Goal: Task Accomplishment & Management: Manage account settings

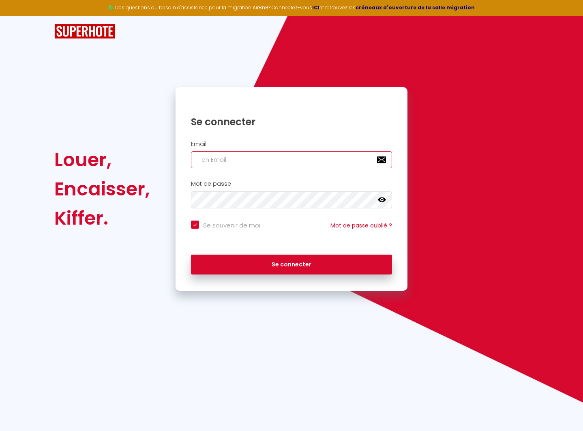
type input "[EMAIL_ADDRESS][DOMAIN_NAME]"
checkbox input "true"
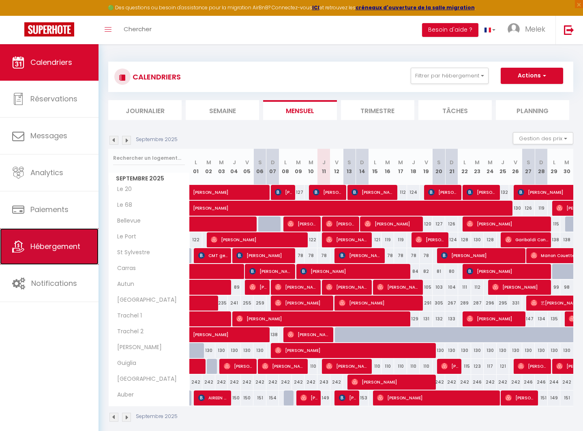
click at [52, 246] on span "Hébergement" at bounding box center [55, 246] width 50 height 10
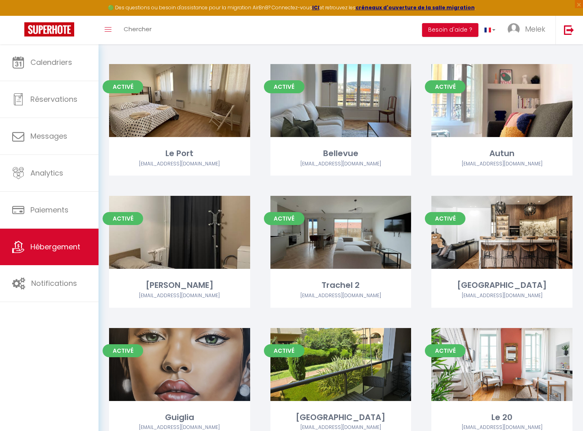
scroll to position [376, 0]
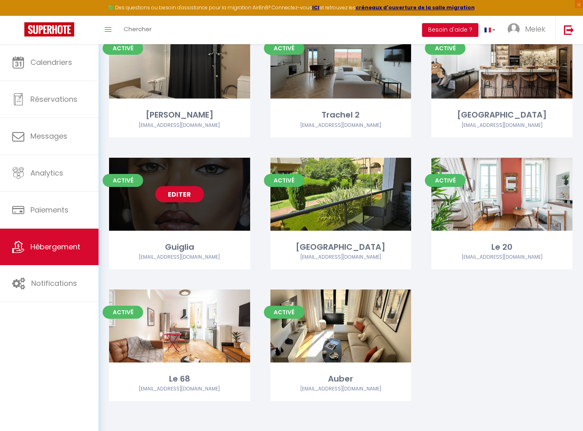
click at [181, 195] on link "Editer" at bounding box center [179, 194] width 49 height 16
click at [177, 193] on link "Editer" at bounding box center [179, 194] width 49 height 16
select select "3"
select select "2"
select select "1"
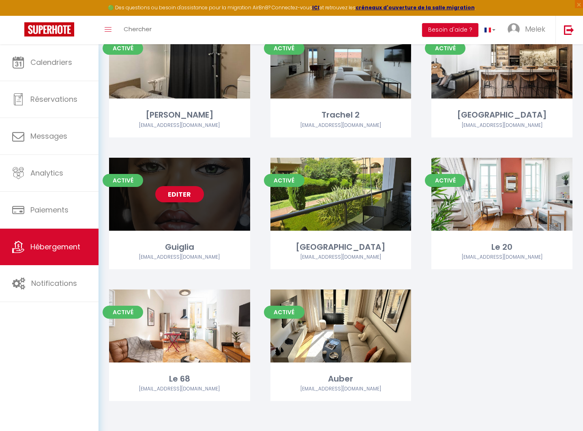
select select "1"
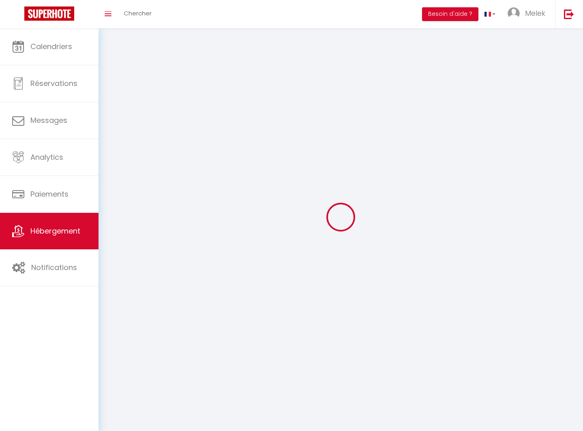
select select
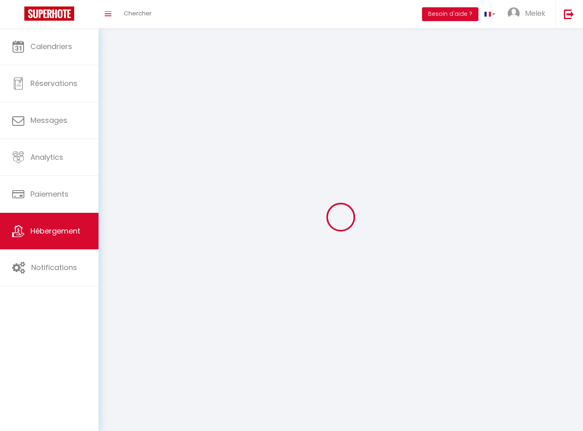
select select
checkbox input "false"
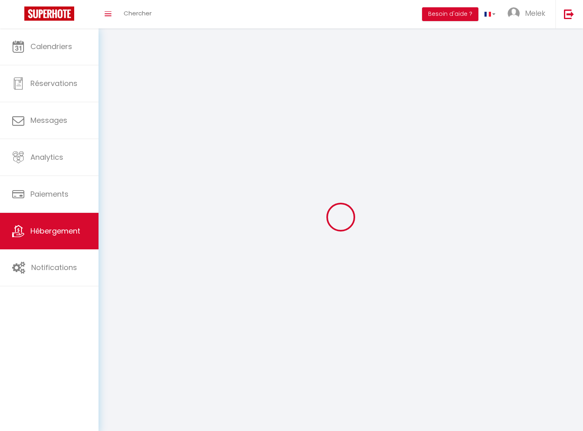
checkbox input "false"
select select
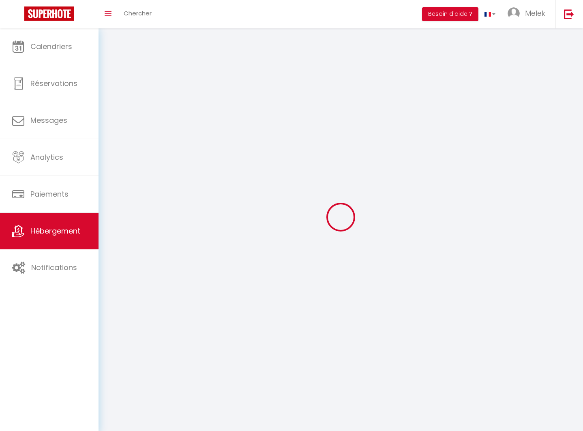
select select
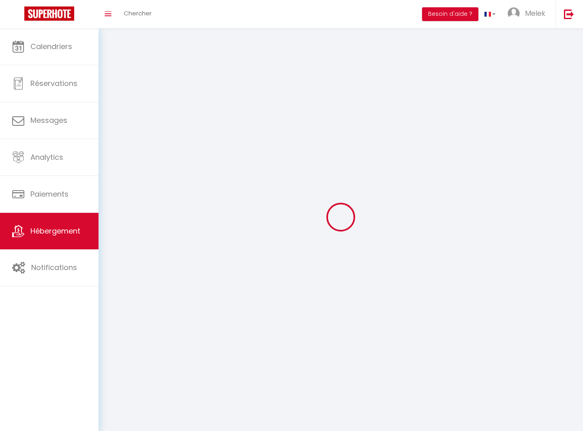
select select
checkbox input "false"
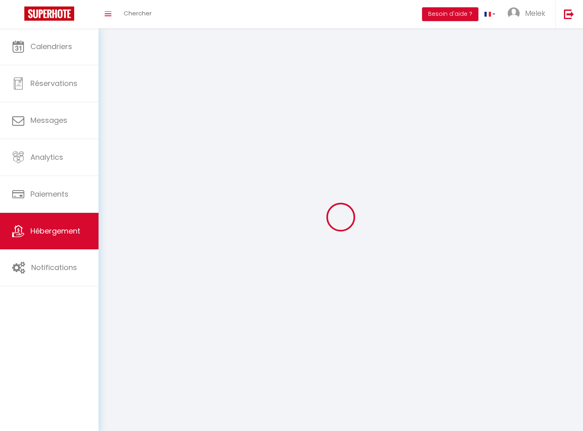
select select
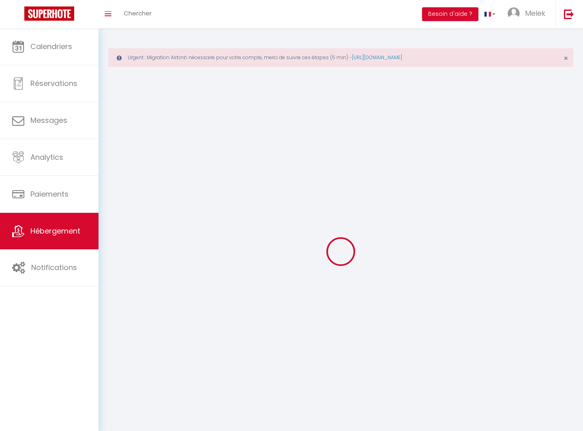
select select
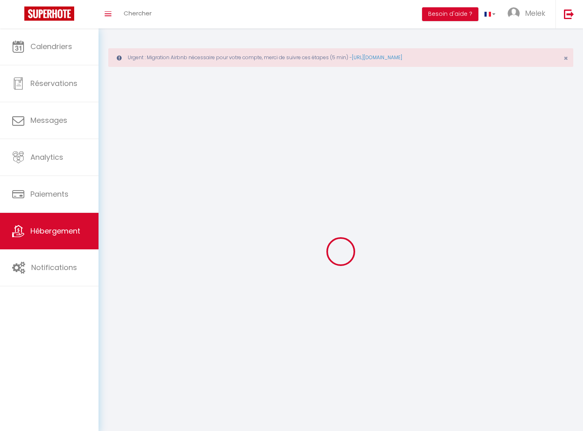
select select
checkbox input "false"
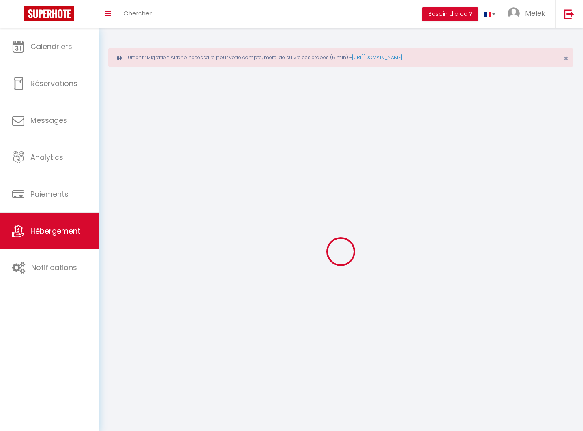
select select
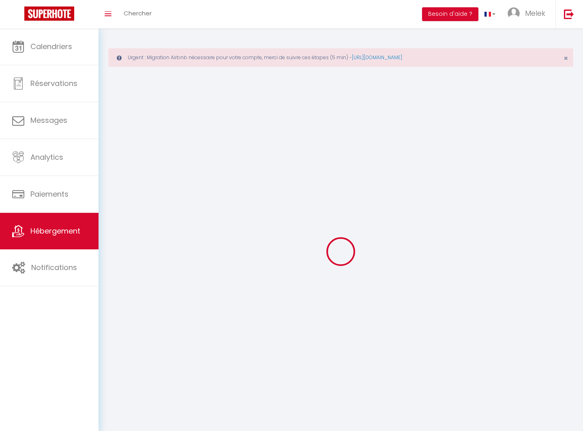
select select
checkbox input "false"
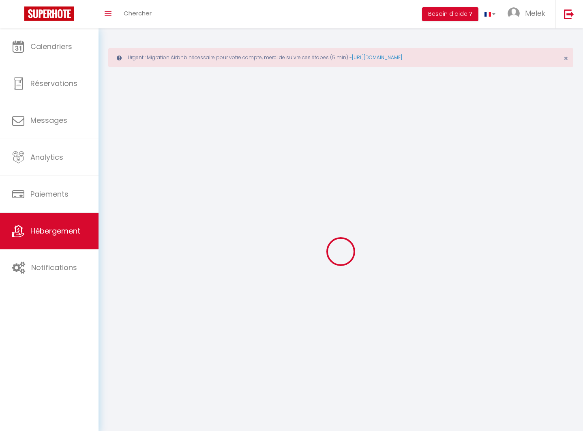
checkbox input "false"
select select
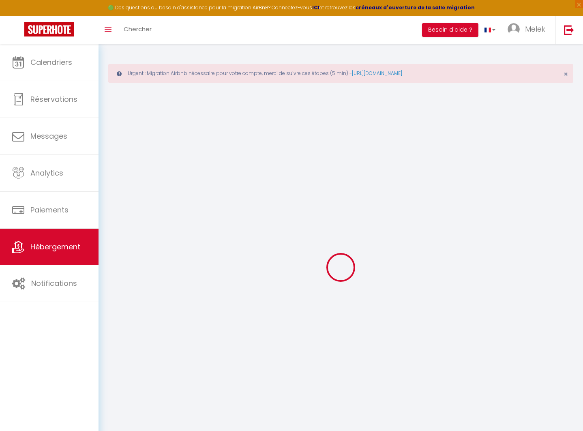
select select
checkbox input "false"
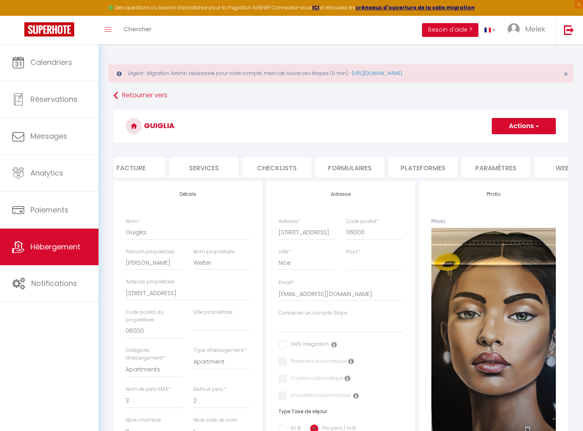
scroll to position [0, 172]
click at [356, 166] on li "Formulaires" at bounding box center [340, 167] width 69 height 20
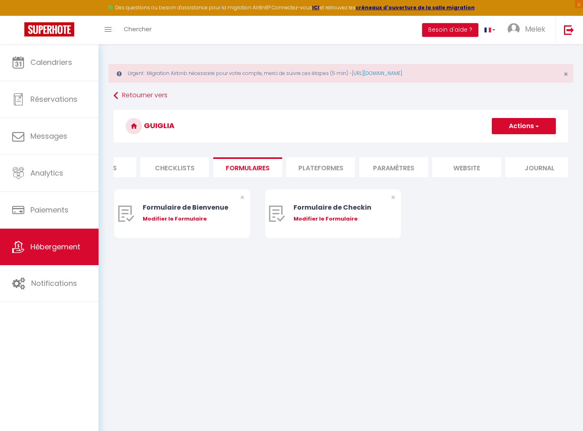
scroll to position [0, 266]
click at [392, 164] on li "Paramètres" at bounding box center [392, 167] width 69 height 20
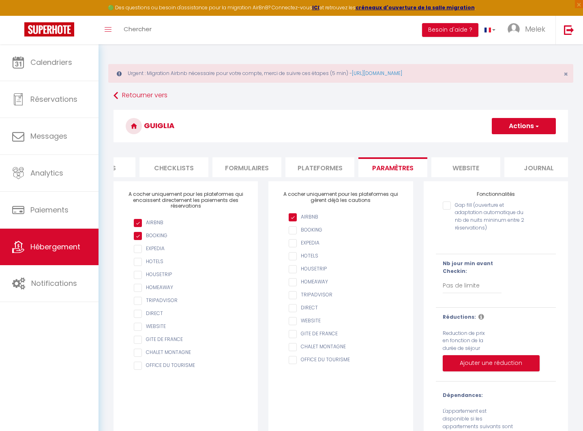
click at [447, 167] on li "website" at bounding box center [465, 167] width 69 height 20
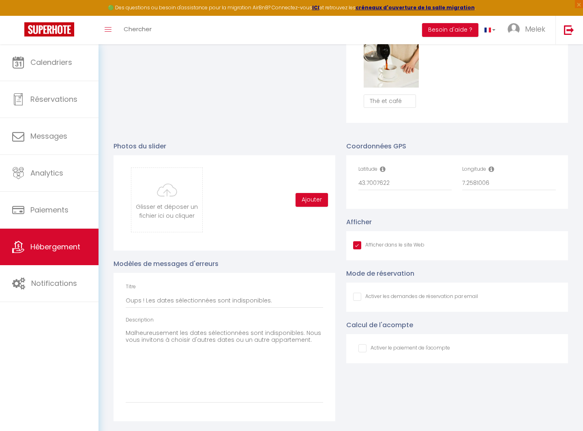
scroll to position [801, 0]
click at [383, 172] on icon at bounding box center [383, 169] width 6 height 6
click at [449, 140] on div "Coordonnées GPS Latitude 43.7007622 Longitude 7.2581006 Afficher Afficher dans …" at bounding box center [457, 277] width 233 height 288
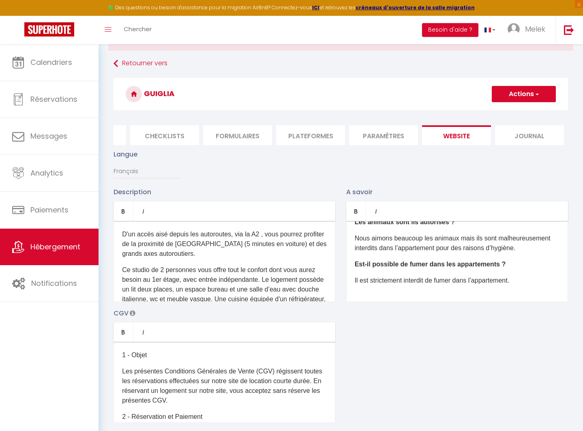
scroll to position [0, 0]
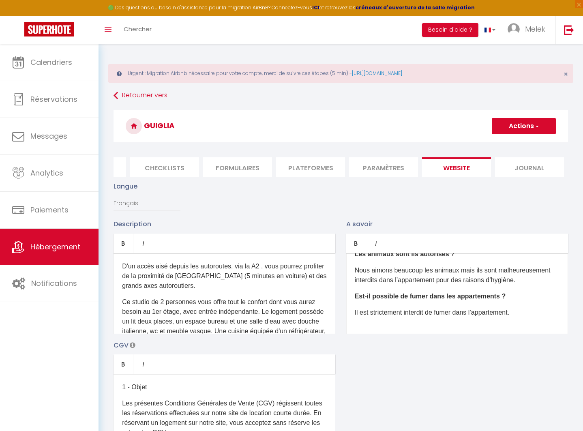
click at [310, 166] on li "Plateformes" at bounding box center [310, 167] width 69 height 20
select select
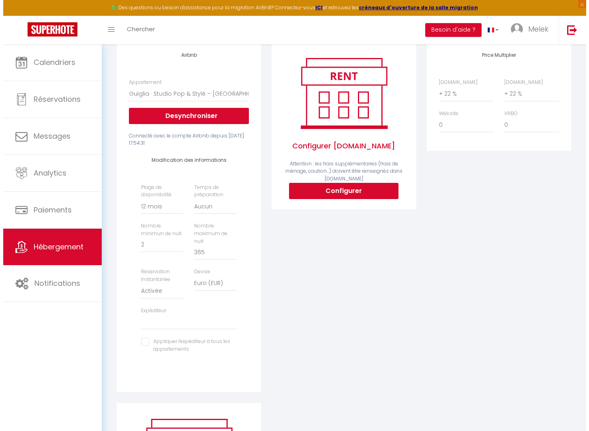
scroll to position [137, 0]
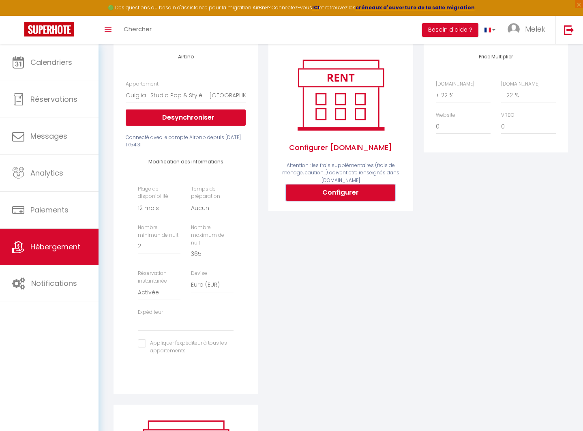
click at [340, 201] on button "Configurer" at bounding box center [340, 192] width 109 height 16
select select
type input "[EMAIL_ADDRESS][DOMAIN_NAME]"
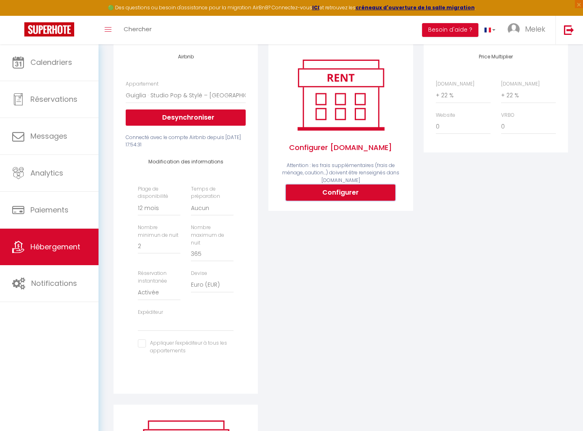
type input "[EMAIL_ADDRESS][DOMAIN_NAME]"
select select
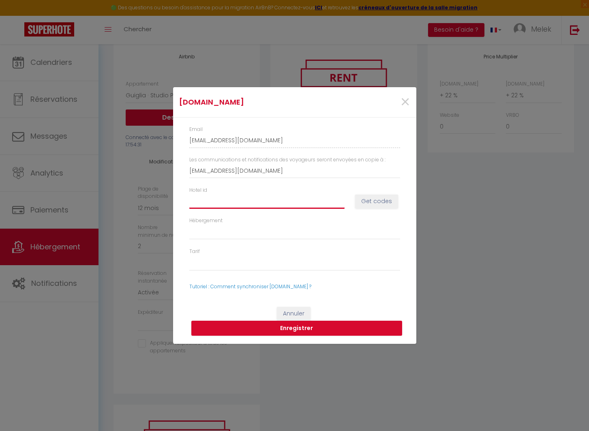
click at [242, 200] on input "Hotel id" at bounding box center [266, 201] width 155 height 15
type input "7"
select select
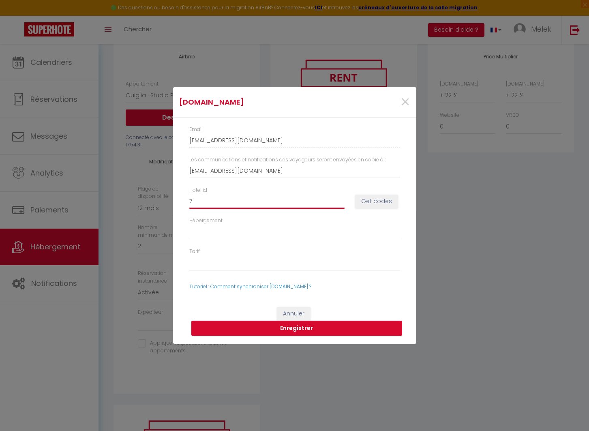
type input "74"
select select
type input "748"
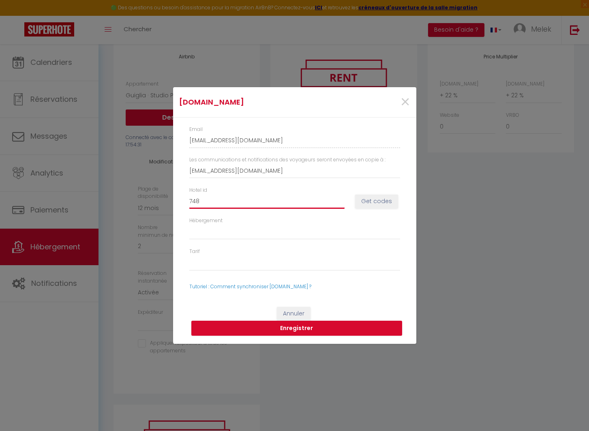
select select
type input "74"
select select
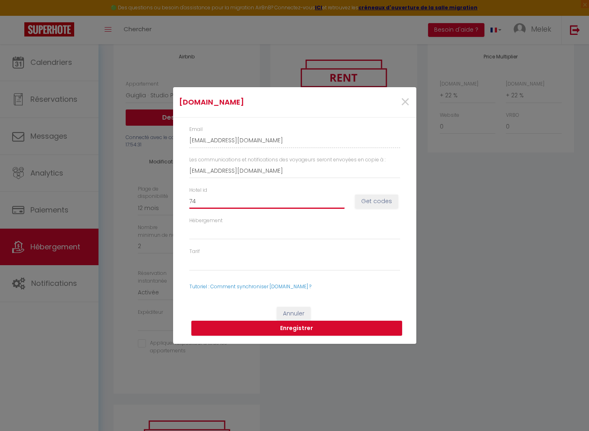
select select
type input "7"
select select
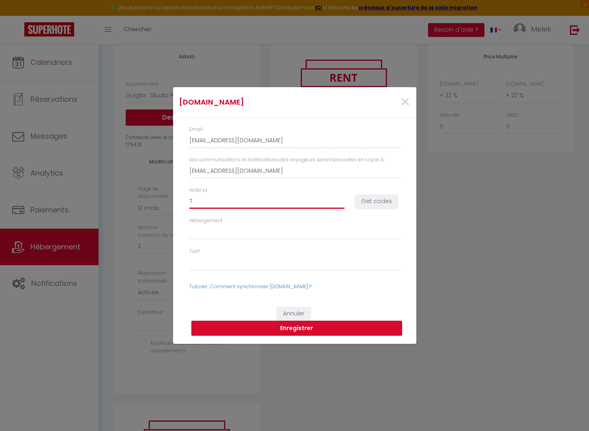
select select
type input "1"
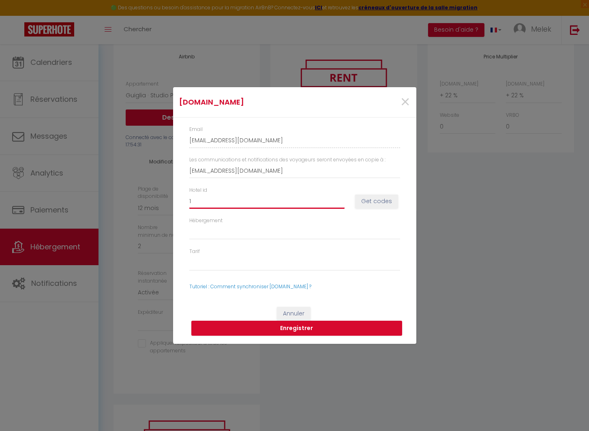
select select
type input "14"
select select
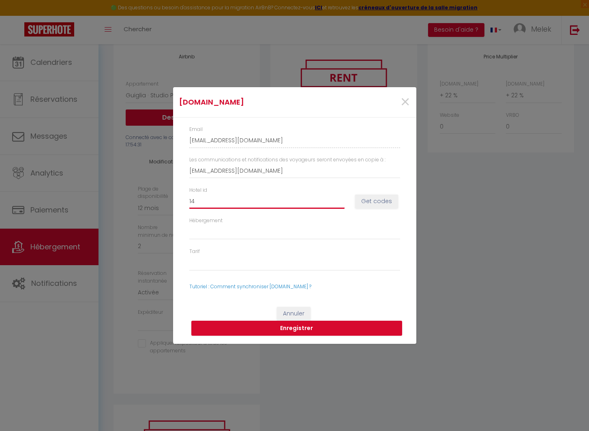
select select
type input "148"
select select
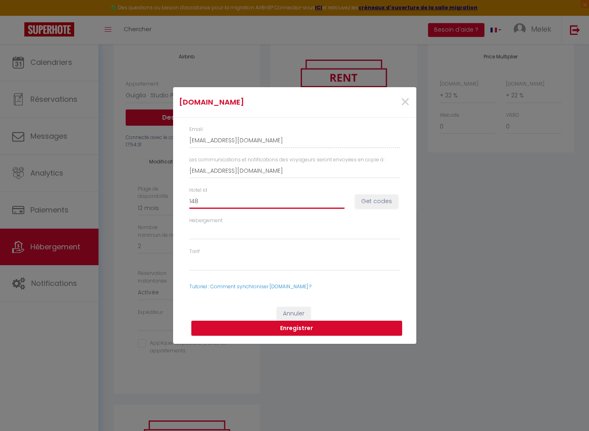
select select
type input "1487"
select select
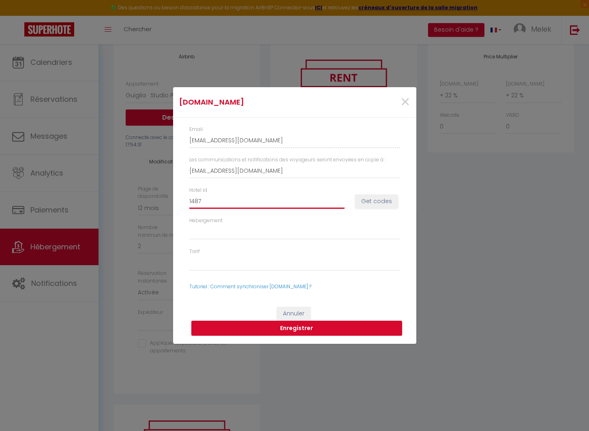
type input "14874"
select select
type input "148744"
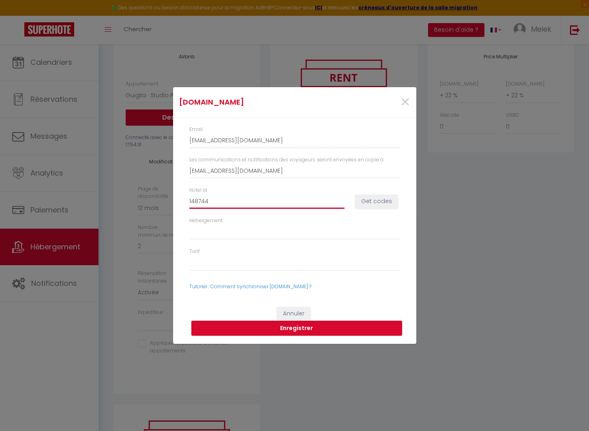
select select
type input "1487449"
select select
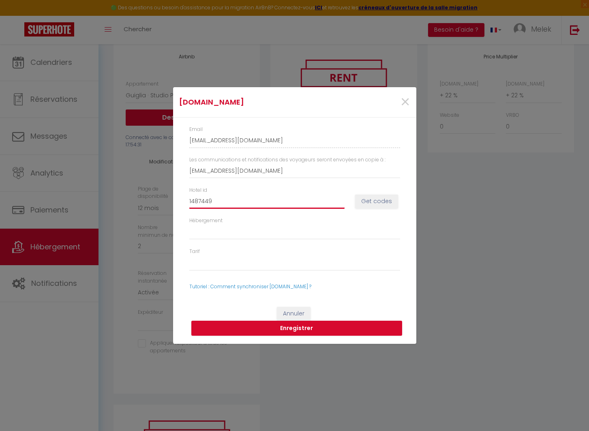
select select
type input "14874496"
select select
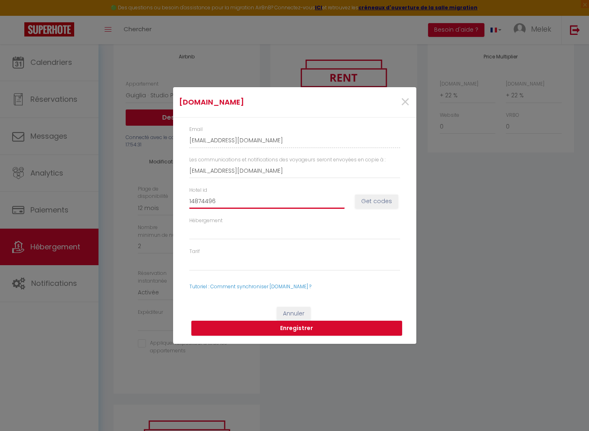
select select
type input "14874496"
click at [360, 203] on button "Get codes" at bounding box center [376, 201] width 43 height 14
select select
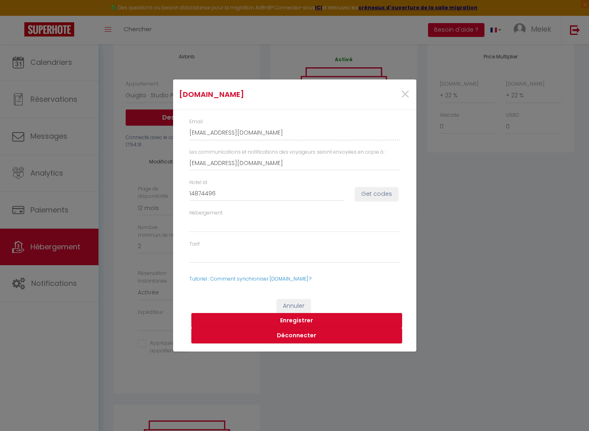
click at [300, 320] on button "Enregistrer" at bounding box center [296, 320] width 211 height 15
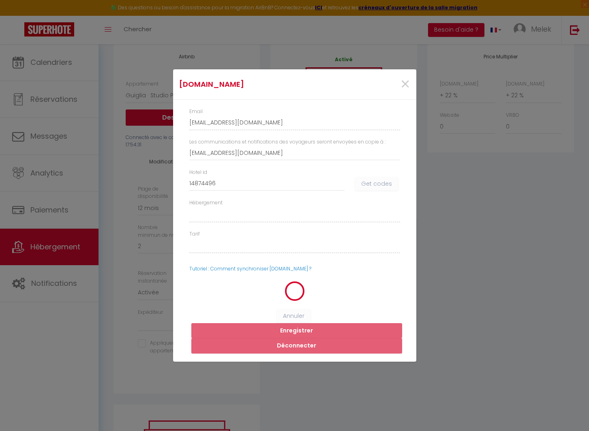
select select
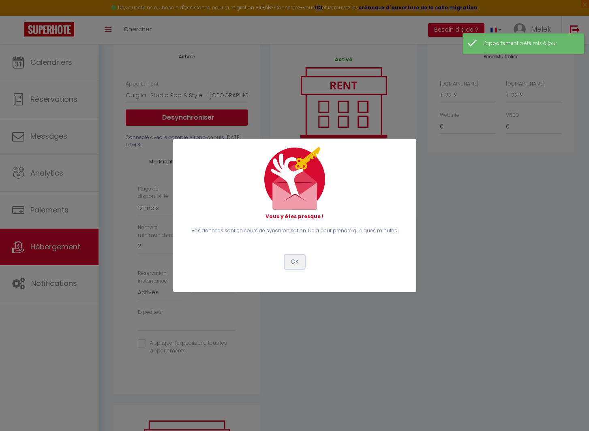
click at [296, 262] on button "OK" at bounding box center [294, 262] width 20 height 14
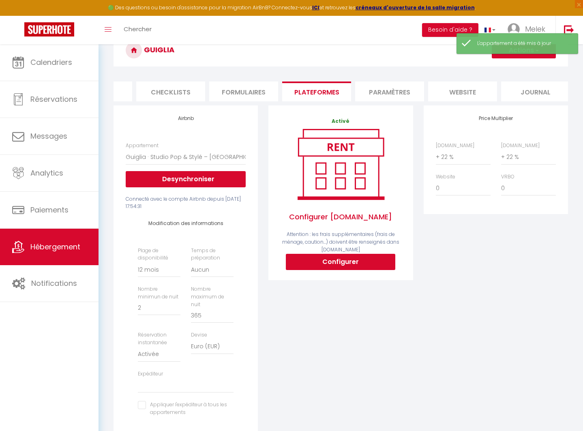
scroll to position [0, 0]
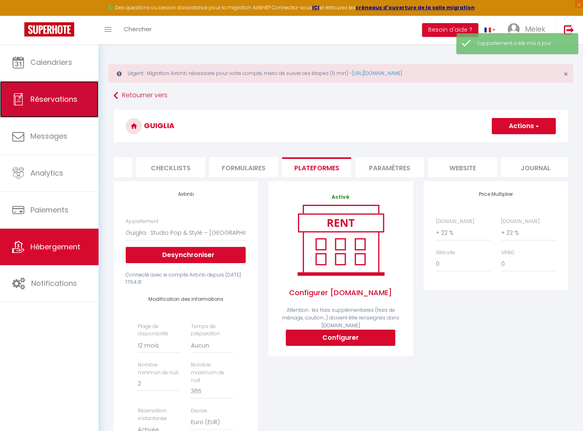
click at [49, 106] on link "Réservations" at bounding box center [49, 99] width 98 height 36
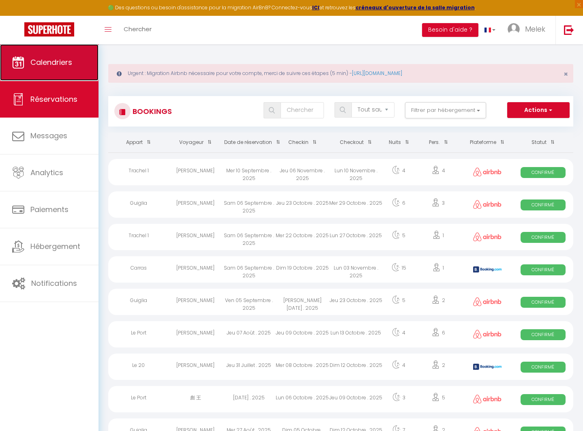
click at [44, 68] on link "Calendriers" at bounding box center [49, 62] width 98 height 36
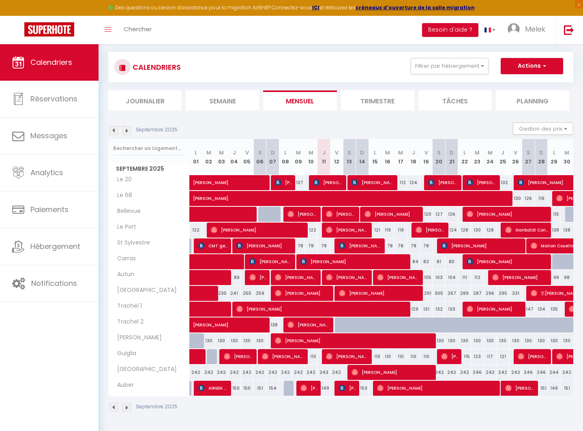
scroll to position [43, 0]
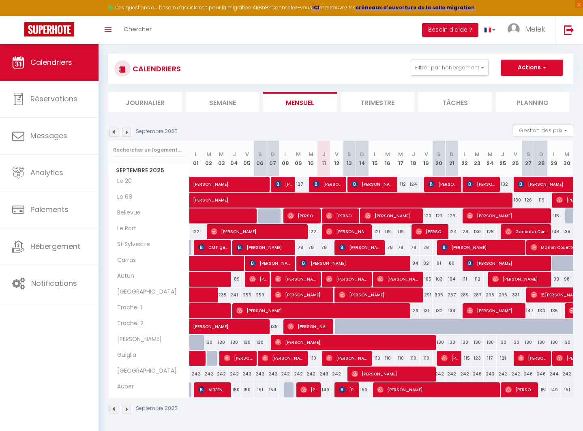
click at [126, 131] on img at bounding box center [126, 132] width 9 height 9
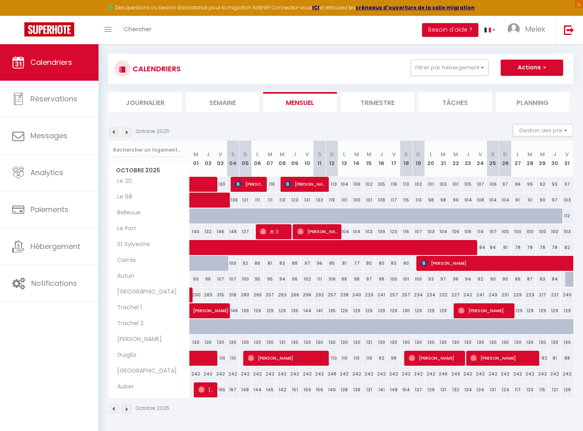
click at [113, 131] on img at bounding box center [113, 132] width 9 height 9
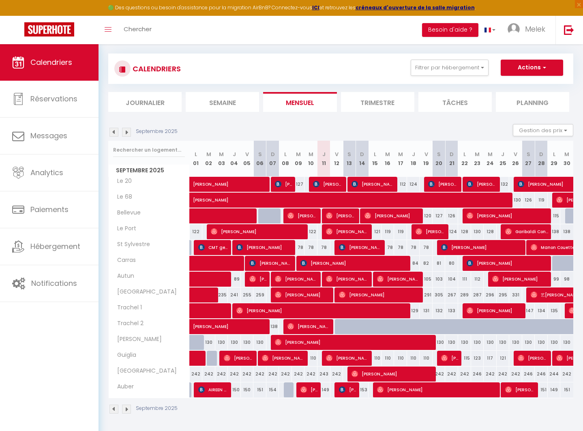
scroll to position [44, 0]
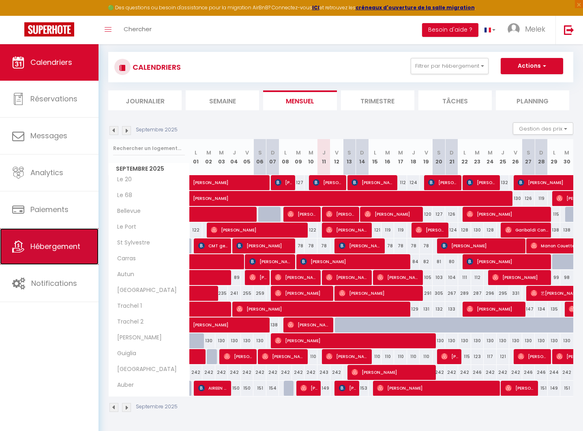
click at [51, 241] on span "Hébergement" at bounding box center [55, 246] width 50 height 10
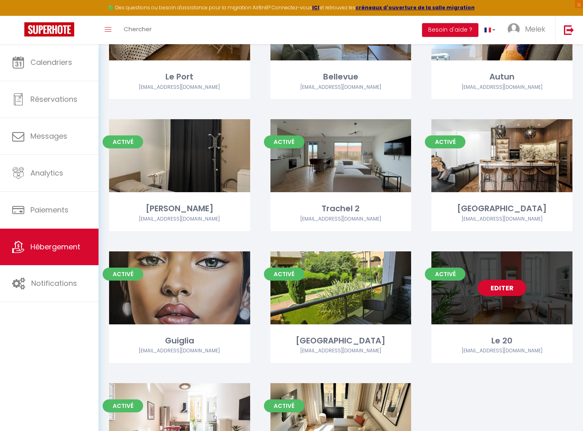
scroll to position [282, 0]
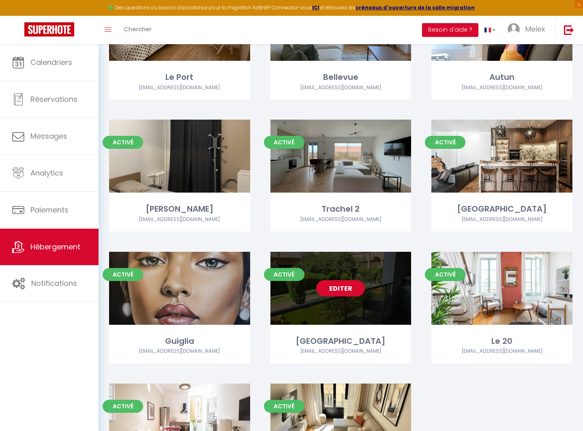
click at [333, 288] on link "Editer" at bounding box center [340, 288] width 49 height 16
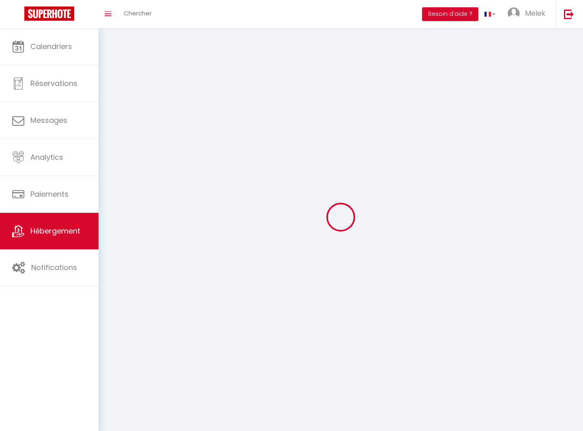
select select
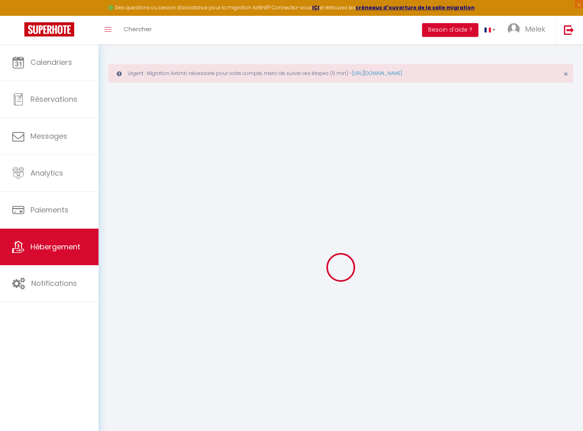
select select
checkbox input "false"
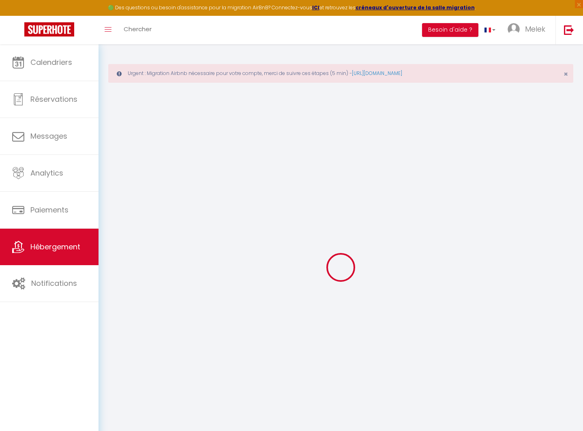
checkbox input "false"
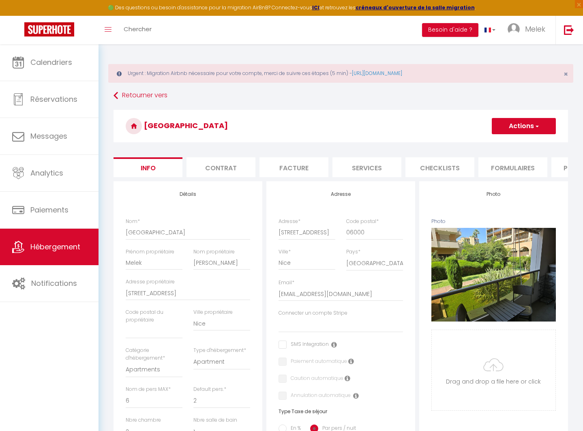
click at [374, 167] on li "Services" at bounding box center [366, 167] width 69 height 20
select select
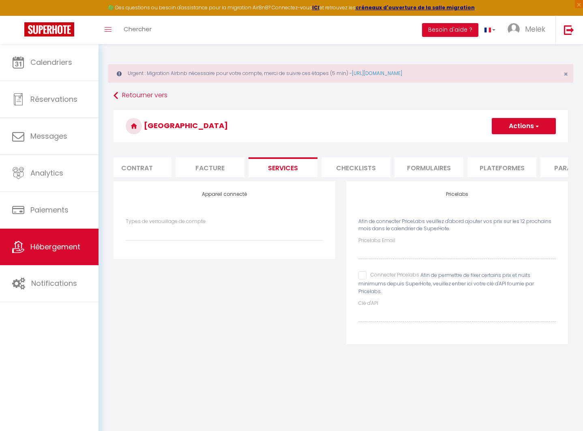
scroll to position [0, 85]
click at [433, 164] on li "Formulaires" at bounding box center [427, 167] width 69 height 20
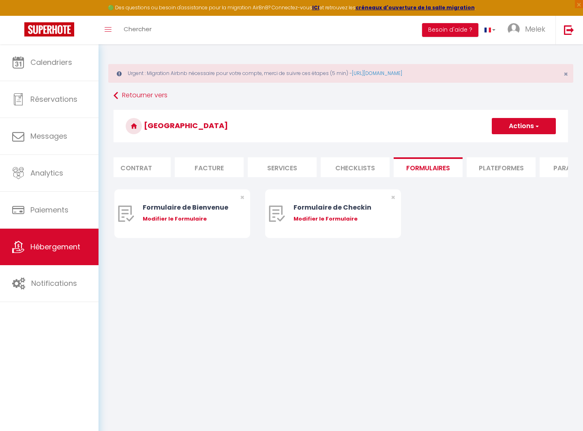
click at [495, 162] on li "Plateformes" at bounding box center [500, 167] width 69 height 20
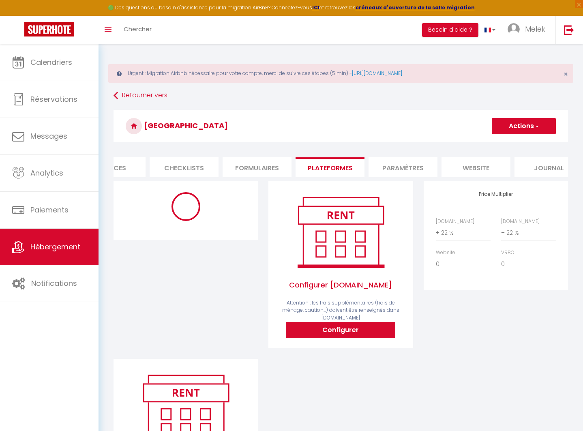
scroll to position [0, 256]
click at [456, 163] on li "website" at bounding box center [475, 167] width 69 height 20
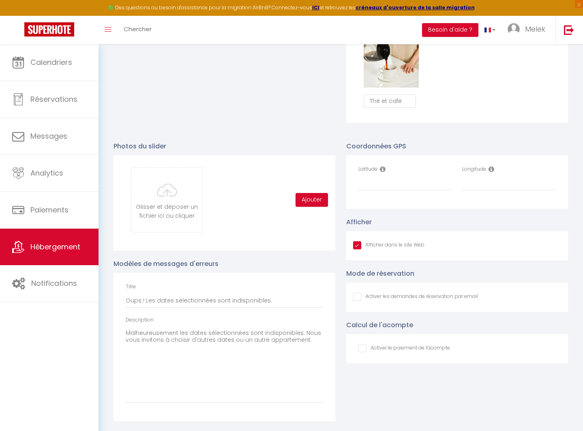
scroll to position [801, 0]
click at [399, 189] on input "Latitude" at bounding box center [405, 183] width 94 height 15
paste input "43.692975719508325, 7.248191330530292"
drag, startPoint x: 400, startPoint y: 185, endPoint x: 522, endPoint y: 182, distance: 122.0
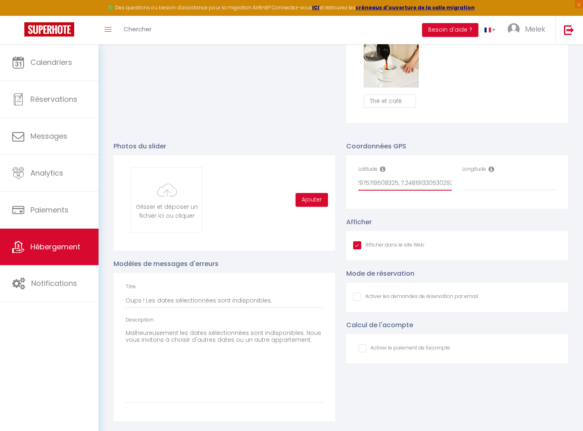
click at [521, 182] on div "Latitude 43.692975719508325, 7.248191330530292 Longitude" at bounding box center [457, 181] width 208 height 33
type input "43.692975719508325,"
click at [521, 184] on input "Longitude" at bounding box center [509, 183] width 94 height 15
paste input "7.248191330530292"
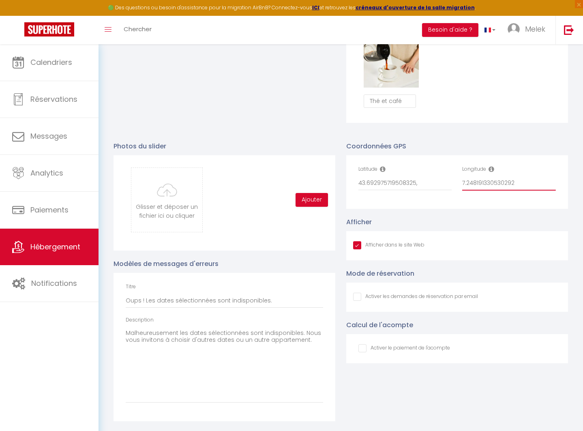
type input "7.248191330530292"
click at [387, 184] on input "43.692975719508325," at bounding box center [405, 183] width 94 height 15
drag, startPoint x: 389, startPoint y: 185, endPoint x: 465, endPoint y: 185, distance: 75.8
click at [467, 184] on div "Latitude 43.692975719508325, Longitude 7.248191330530292" at bounding box center [457, 181] width 208 height 33
type input "43.6929757"
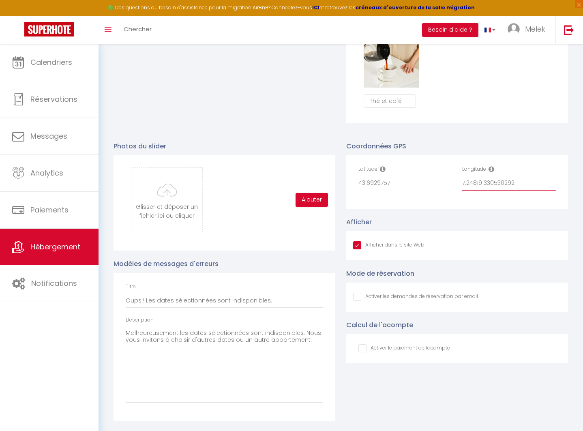
drag, startPoint x: 487, startPoint y: 184, endPoint x: 554, endPoint y: 182, distance: 67.3
click at [554, 182] on input "7.248191330530292" at bounding box center [509, 183] width 94 height 15
type input "7.2481913"
click at [519, 145] on div "Coordonnées GPS Latitude 43.6929757 Longitude 7.2481913" at bounding box center [457, 175] width 222 height 68
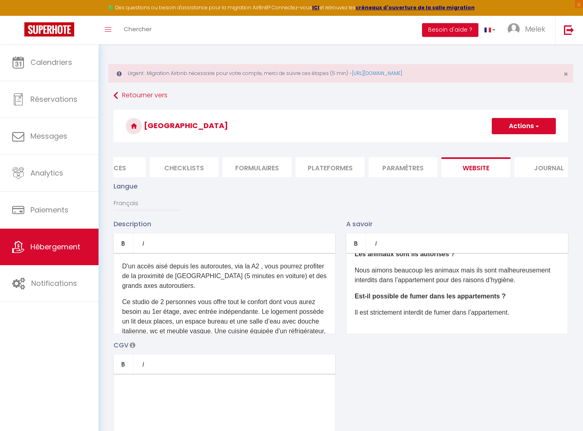
click at [528, 130] on button "Actions" at bounding box center [523, 126] width 64 height 16
click at [521, 145] on input "Enregistrer" at bounding box center [514, 144] width 30 height 8
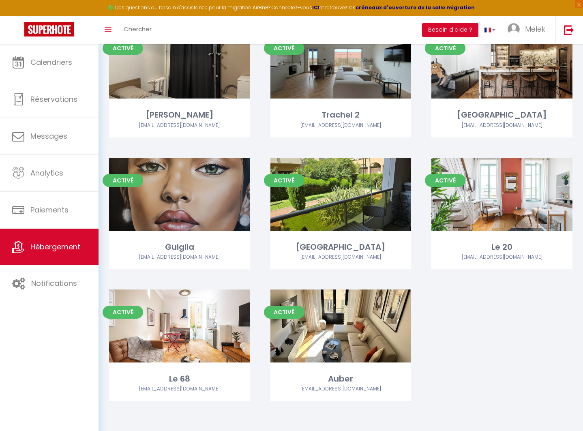
scroll to position [375, 0]
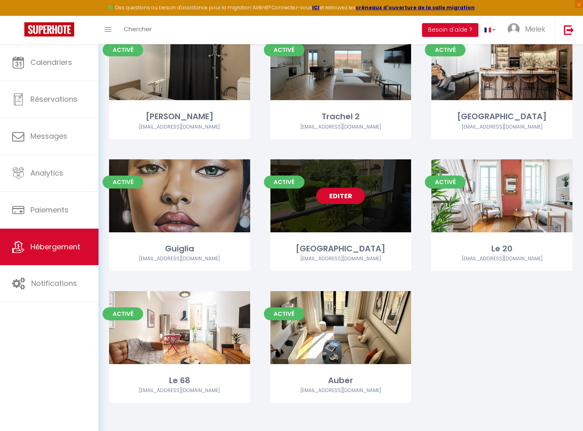
click at [340, 196] on link "Editer" at bounding box center [340, 196] width 49 height 16
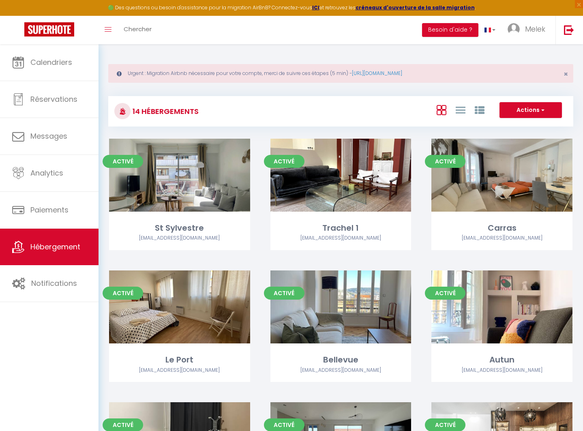
select select "3"
select select "2"
select select "1"
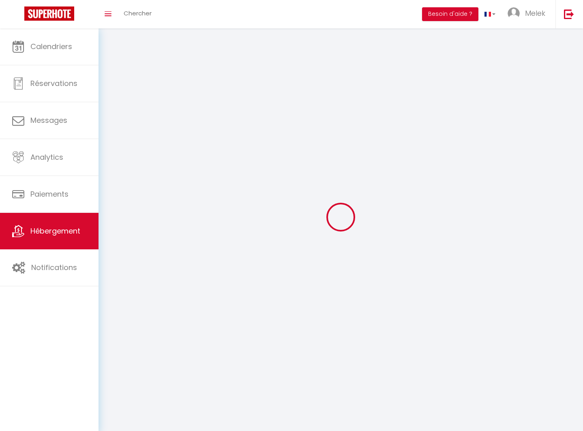
select select
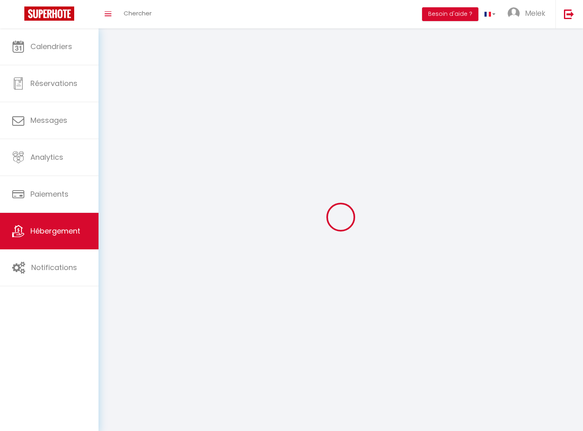
select select
checkbox input "false"
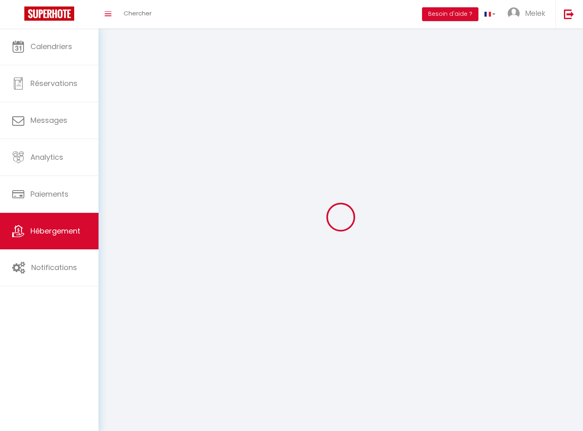
checkbox input "false"
select select
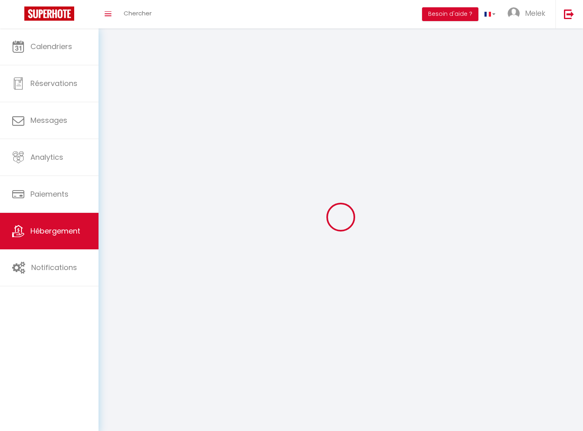
select select
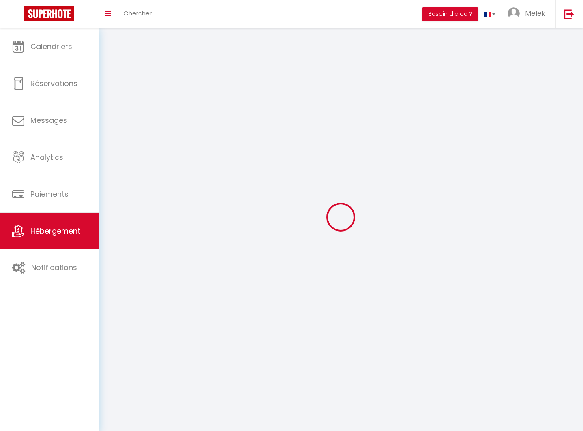
checkbox input "false"
select select
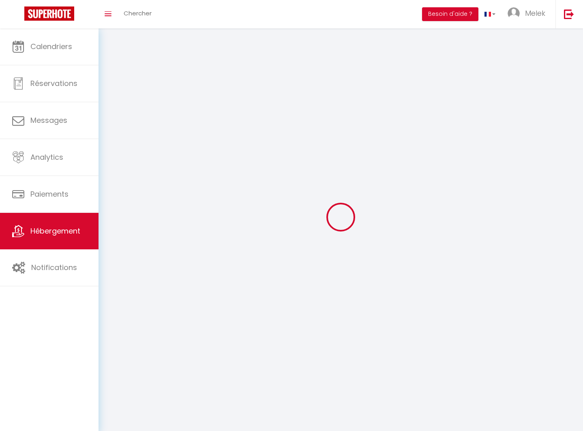
select select
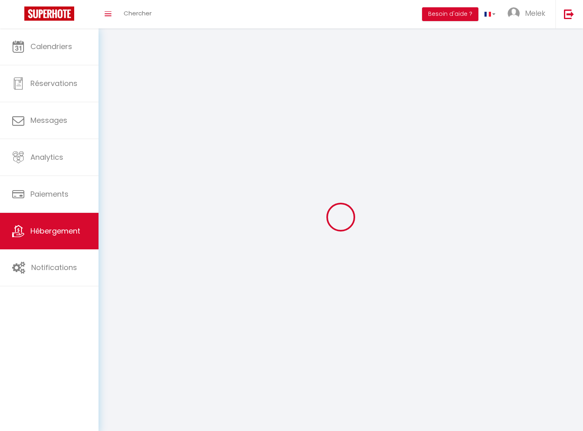
select select
checkbox input "false"
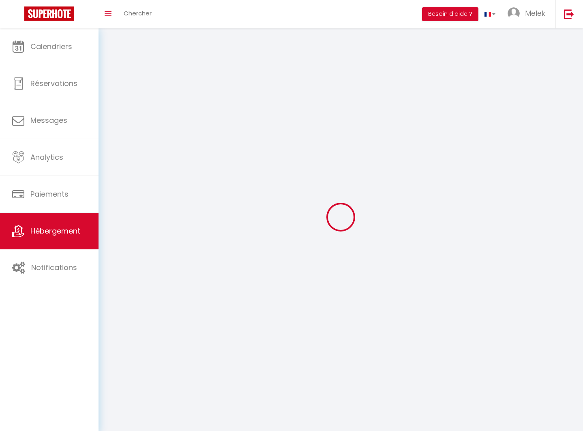
checkbox input "false"
select select
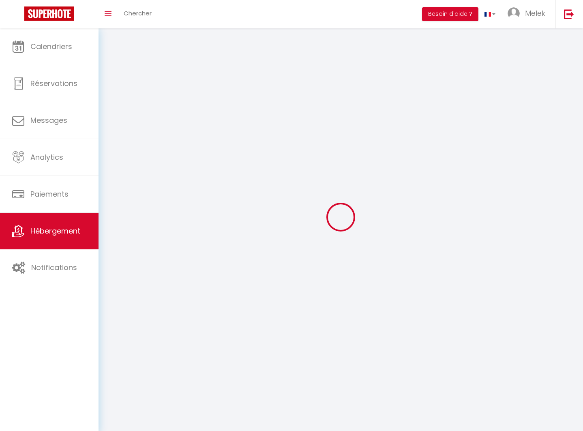
select select
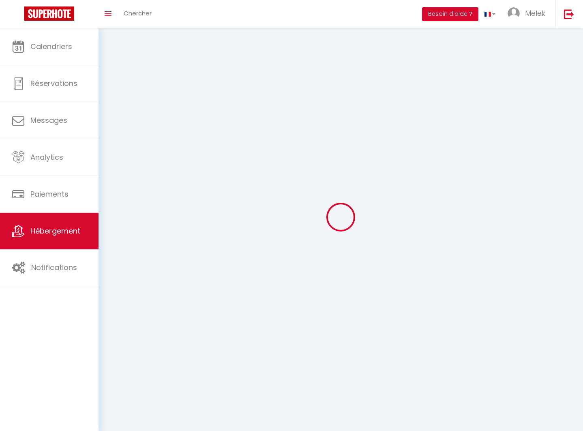
checkbox input "false"
select select
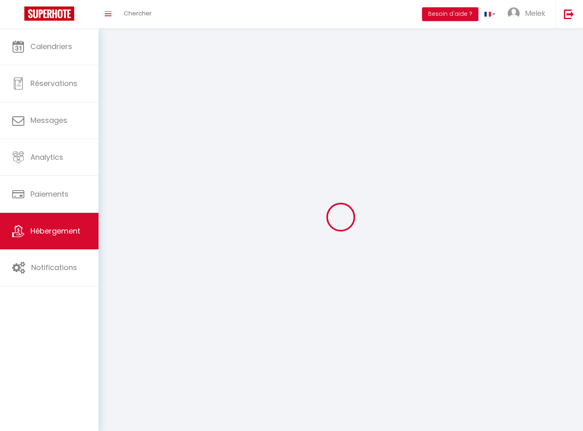
select select
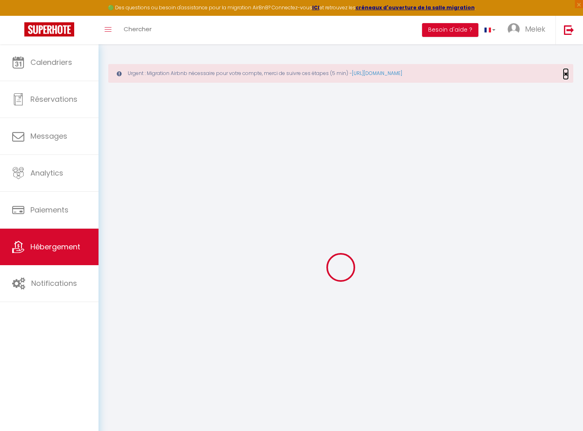
click at [566, 71] on span "×" at bounding box center [565, 74] width 4 height 10
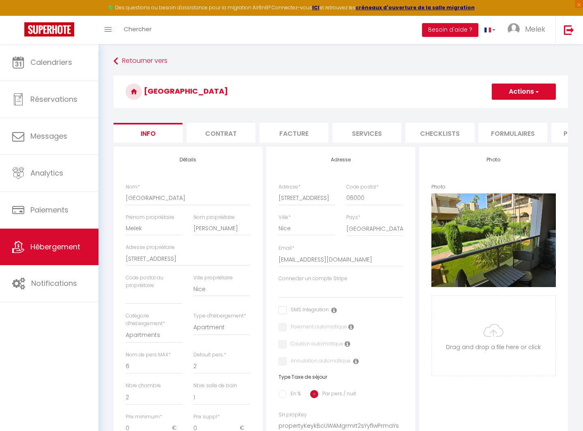
click at [300, 136] on li "Facture" at bounding box center [293, 133] width 69 height 20
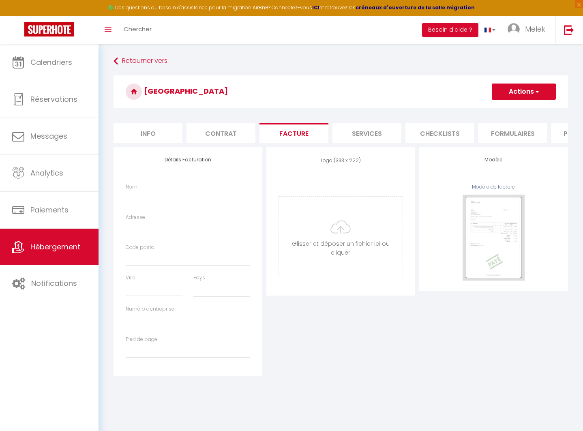
click at [341, 139] on li "Services" at bounding box center [366, 133] width 69 height 20
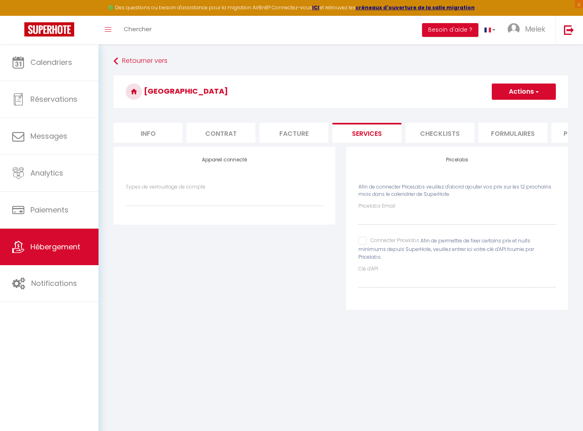
click at [362, 245] on input "Connecter Pricelabs" at bounding box center [388, 241] width 61 height 8
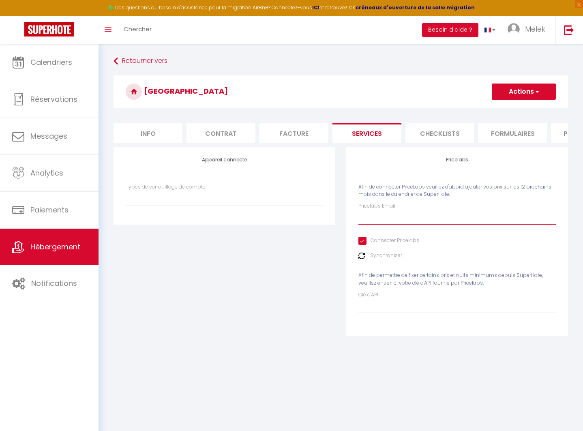
click at [378, 224] on input "Pricelabs Email" at bounding box center [456, 217] width 197 height 15
click at [368, 259] on div "Synchroniser" at bounding box center [456, 256] width 197 height 8
click at [298, 275] on div "Appareil connecté Types de verrouillage de compte" at bounding box center [224, 246] width 233 height 199
click at [391, 259] on label "Synchroniser" at bounding box center [386, 256] width 32 height 8
click at [517, 88] on button "Actions" at bounding box center [523, 91] width 64 height 16
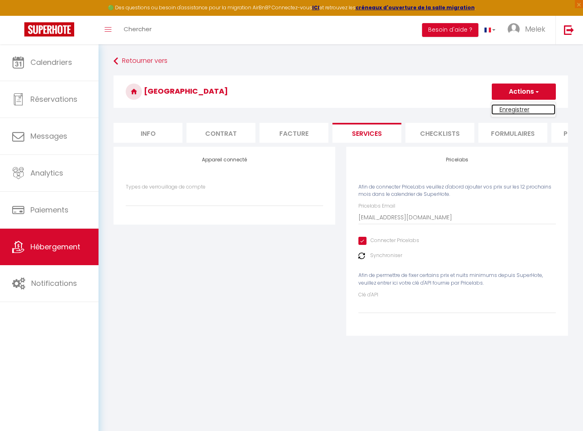
click at [507, 111] on link "Enregistrer" at bounding box center [523, 109] width 64 height 11
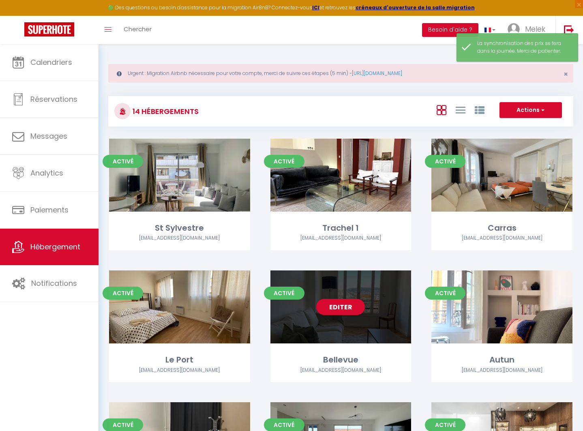
scroll to position [376, 0]
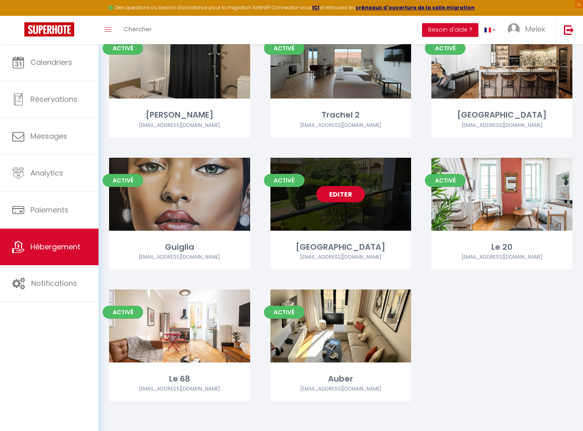
click at [337, 196] on link "Editer" at bounding box center [340, 194] width 49 height 16
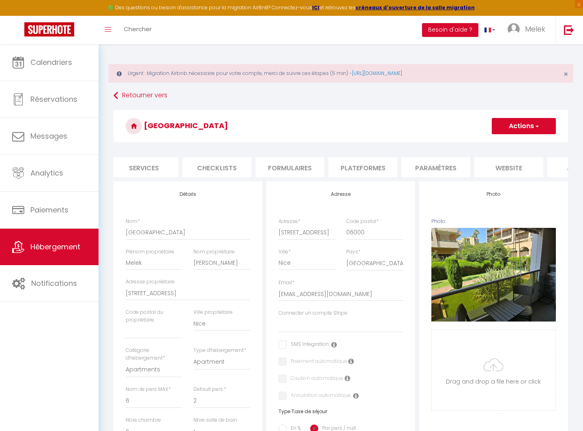
scroll to position [0, 237]
click at [344, 165] on li "Plateformes" at bounding box center [348, 167] width 69 height 20
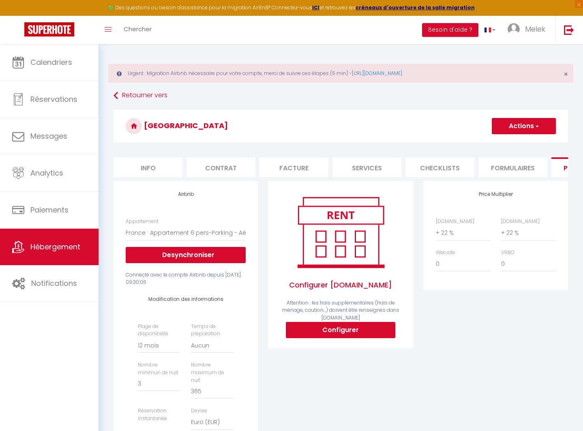
click at [368, 166] on li "Services" at bounding box center [366, 167] width 69 height 20
